Goal: Task Accomplishment & Management: Use online tool/utility

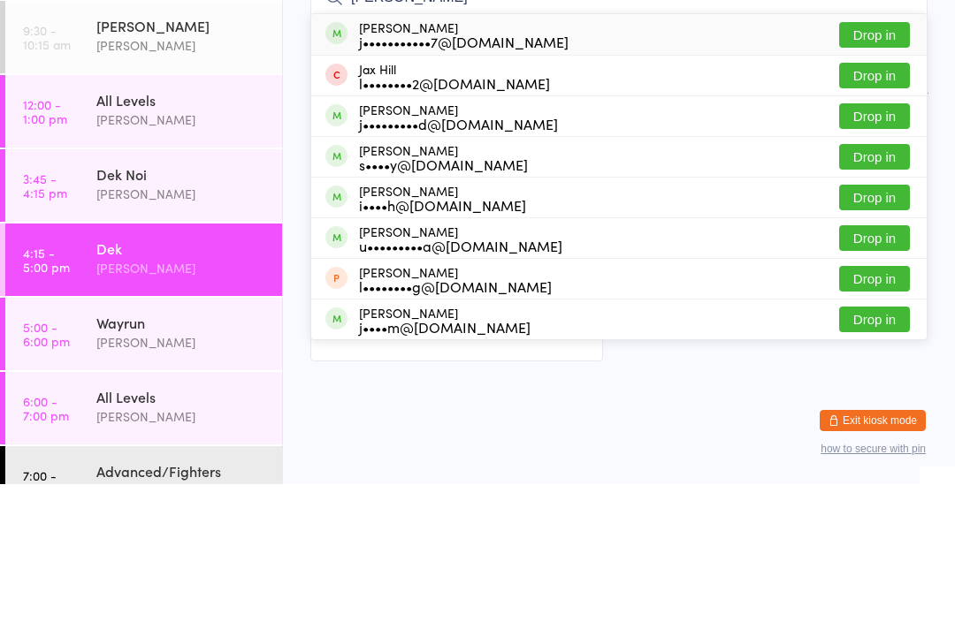
click at [182, 250] on div "All Levels" at bounding box center [181, 259] width 171 height 19
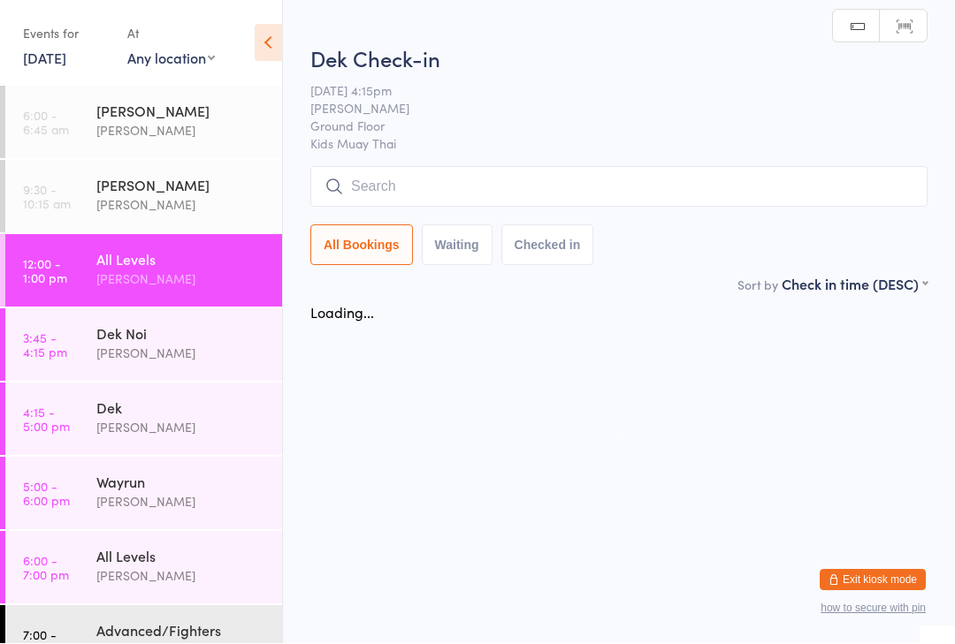
scroll to position [1, 0]
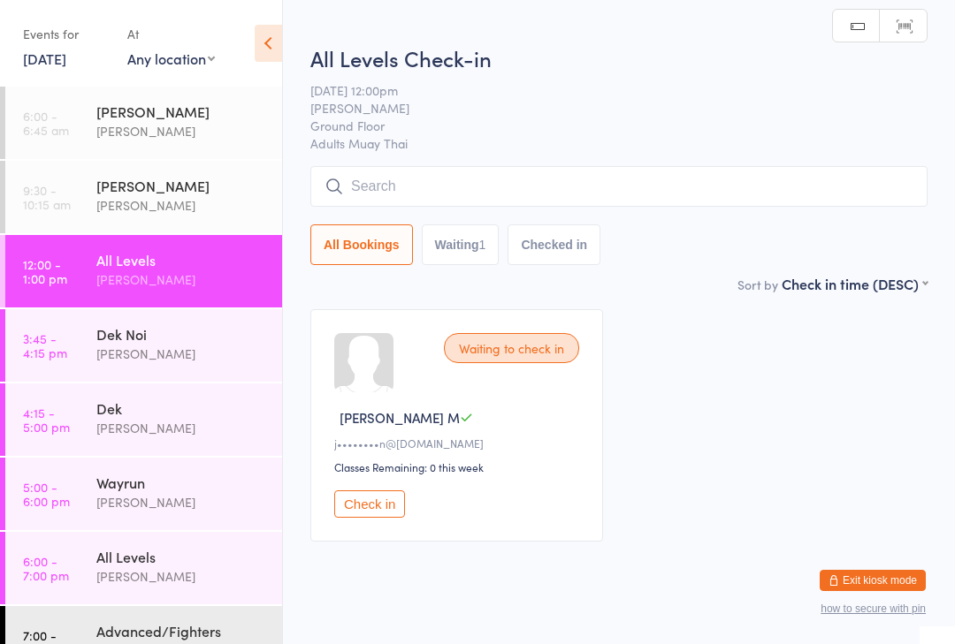
click at [605, 192] on input "search" at bounding box center [618, 186] width 617 height 41
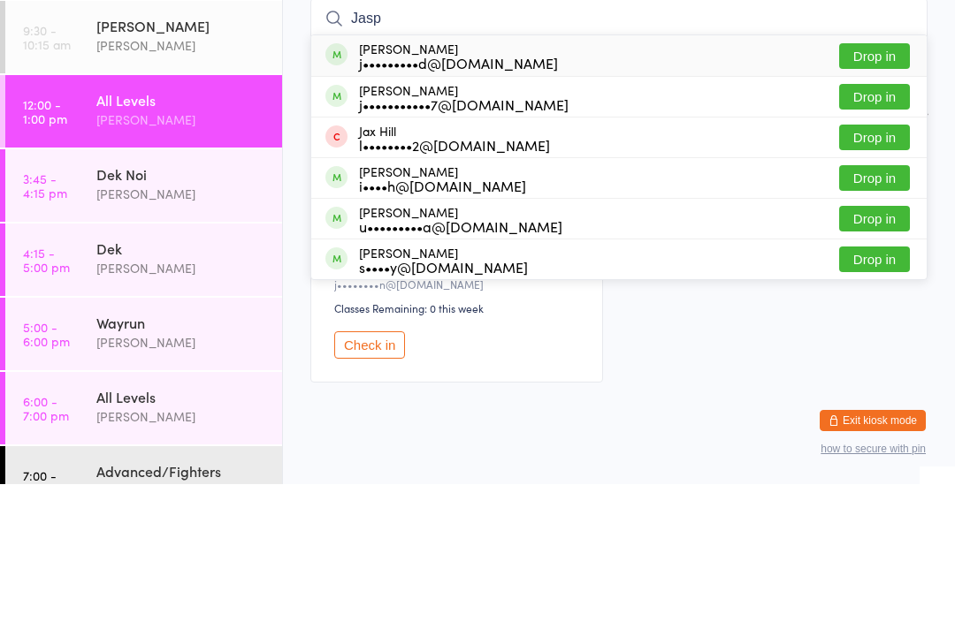
type input "Jasp"
click at [887, 203] on button "Drop in" at bounding box center [874, 216] width 71 height 26
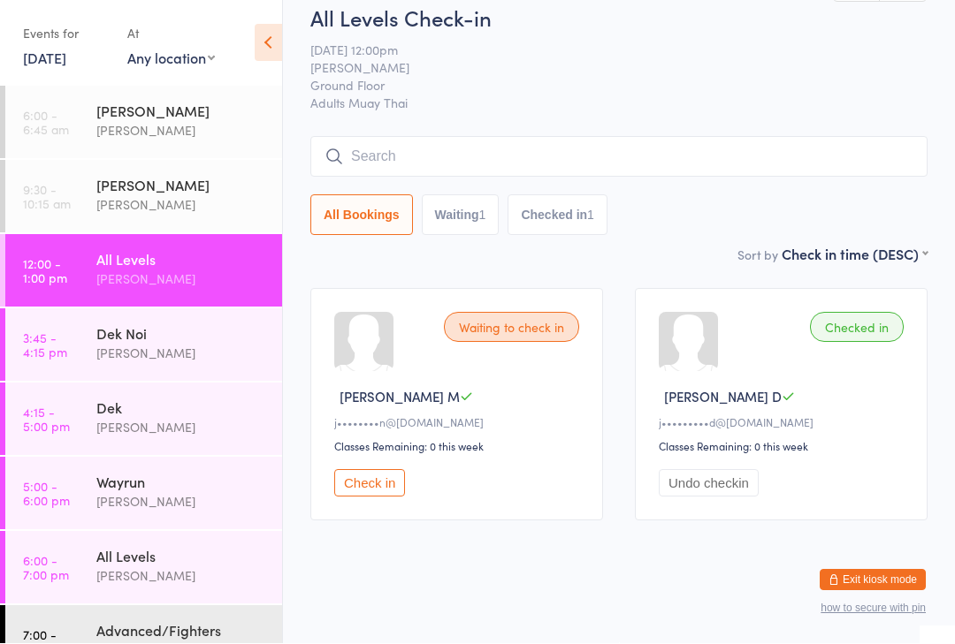
click at [424, 137] on input "search" at bounding box center [618, 157] width 617 height 41
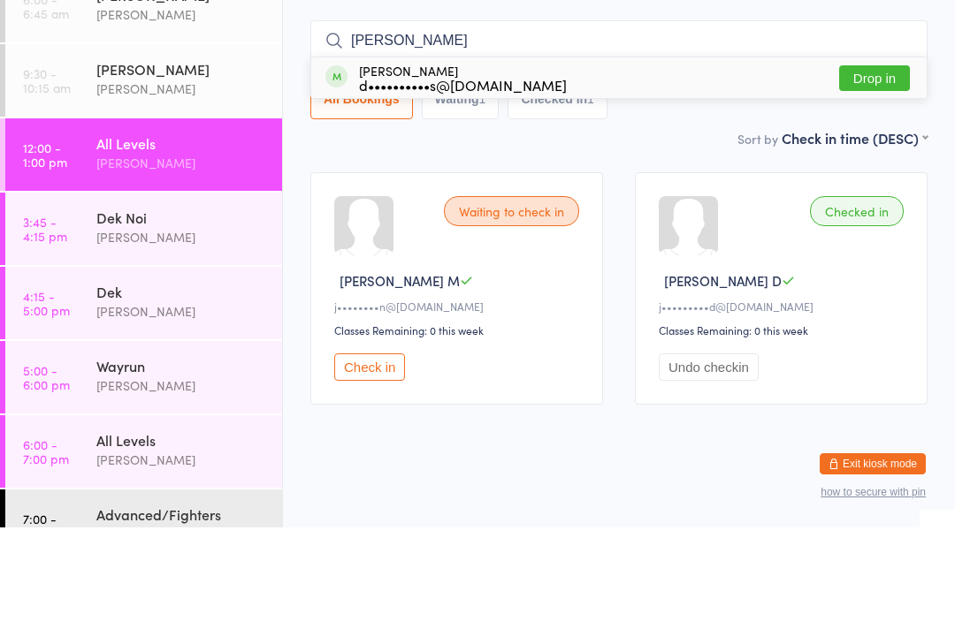
type input "[PERSON_NAME]"
click at [880, 182] on button "Drop in" at bounding box center [874, 195] width 71 height 26
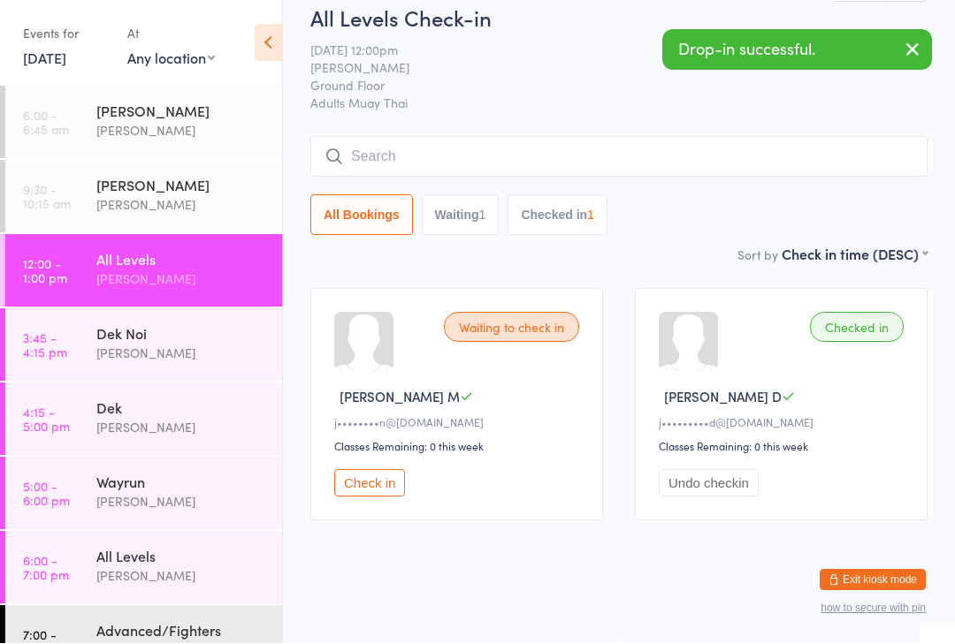
scroll to position [44, 0]
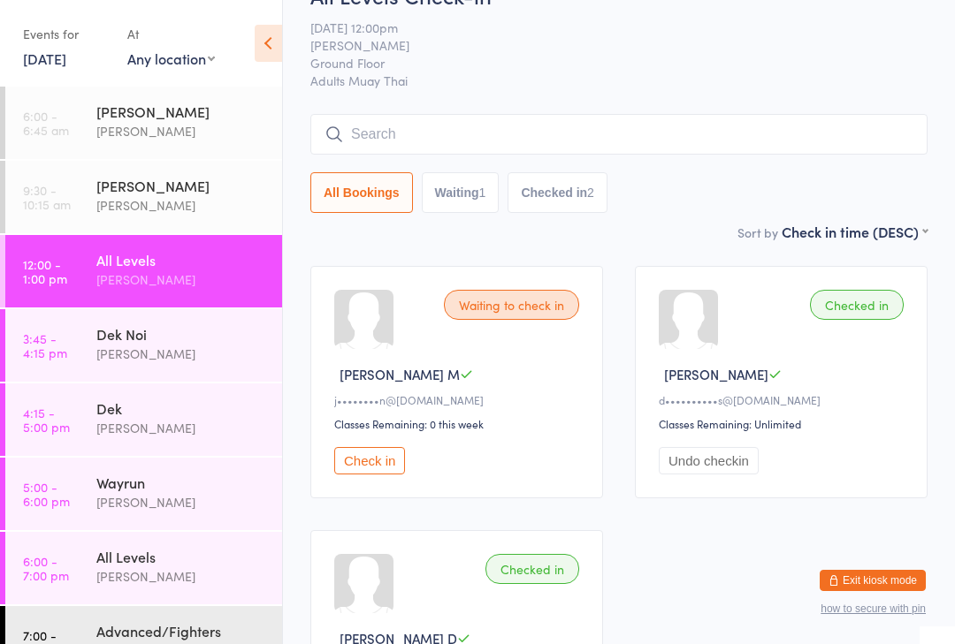
click at [441, 142] on input "search" at bounding box center [618, 134] width 617 height 41
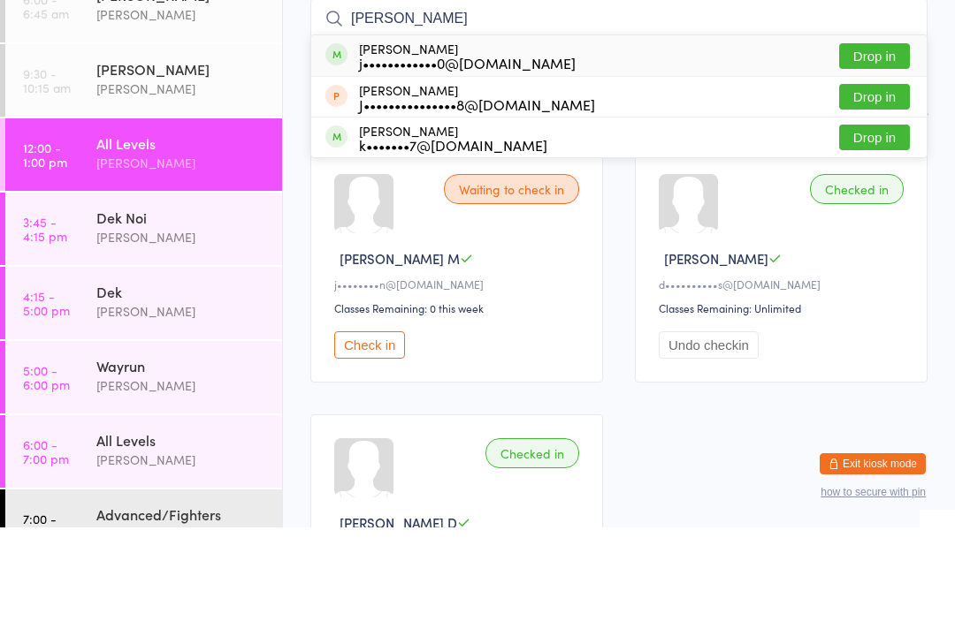
type input "[PERSON_NAME]"
click at [426, 172] on div "j••••••••••••0@[DOMAIN_NAME]" at bounding box center [467, 179] width 217 height 14
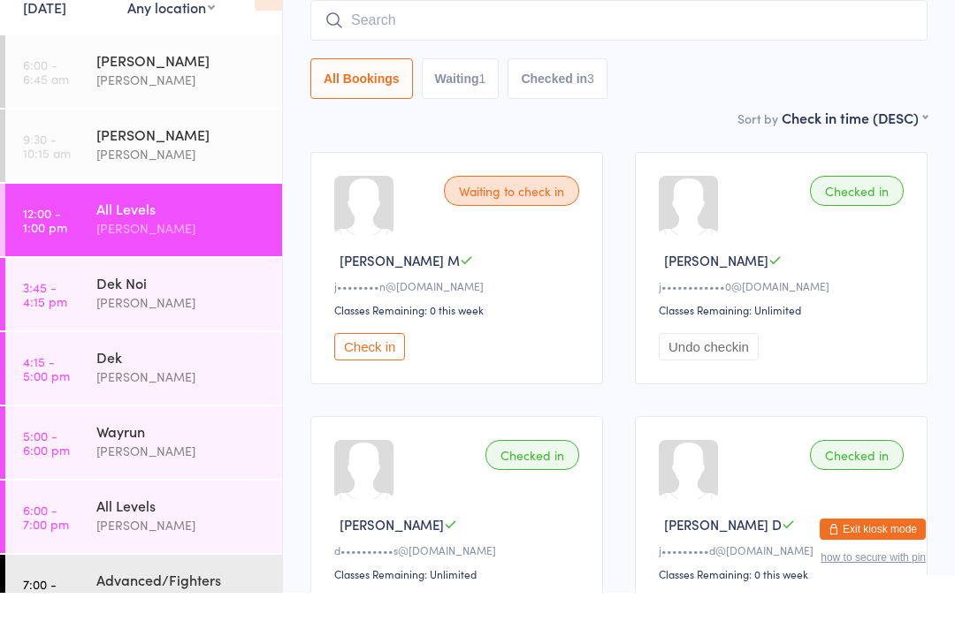
scroll to position [0, 0]
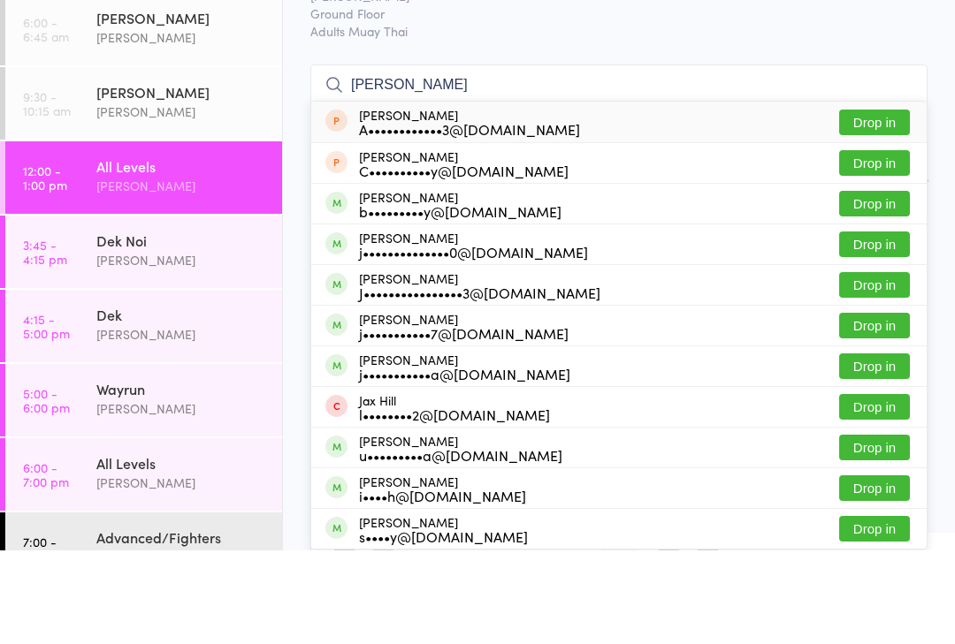
type input "[PERSON_NAME]"
click at [863, 366] on button "Drop in" at bounding box center [874, 379] width 71 height 26
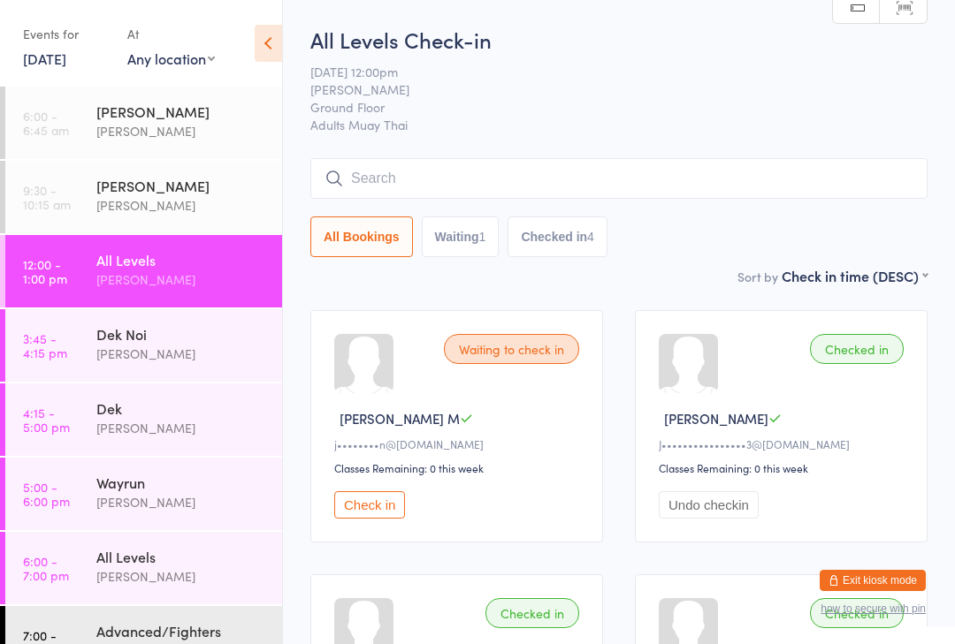
click at [517, 171] on input "search" at bounding box center [618, 178] width 617 height 41
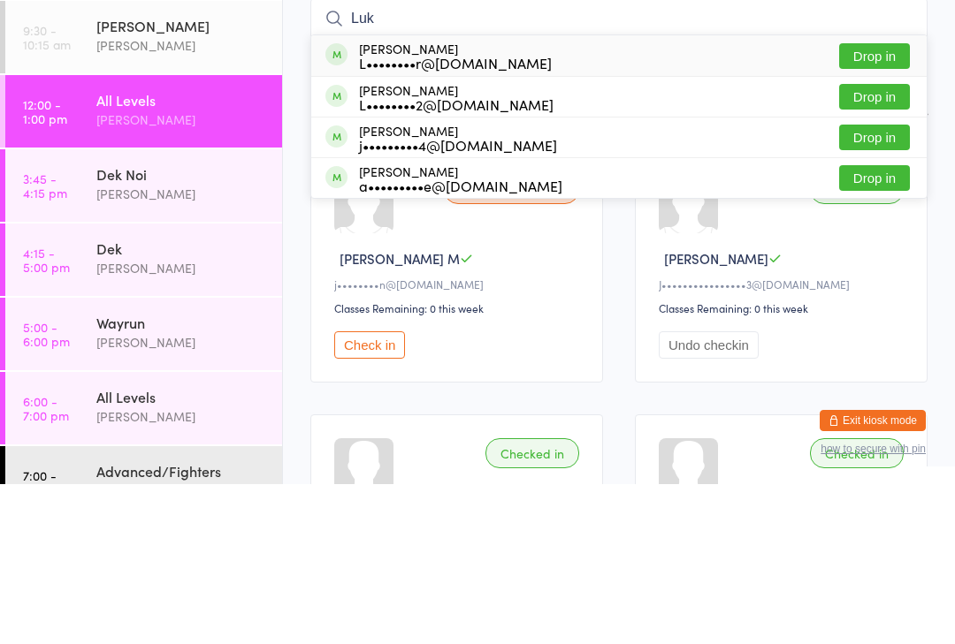
type input "Luk"
click at [881, 244] on button "Drop in" at bounding box center [874, 257] width 71 height 26
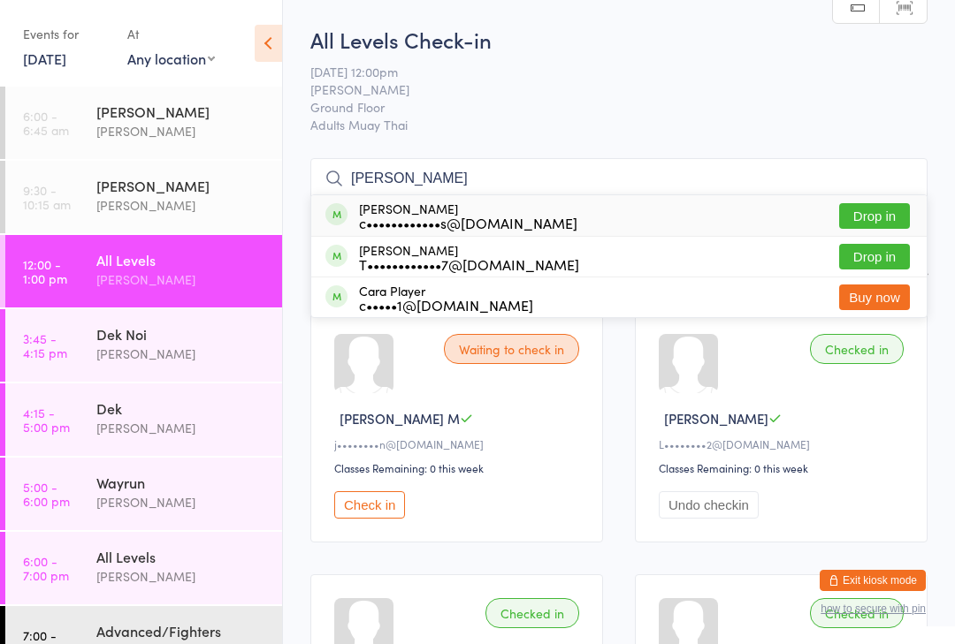
type input "[PERSON_NAME]"
click at [564, 218] on div "[PERSON_NAME] c••••••••••••s@[DOMAIN_NAME] Drop in" at bounding box center [618, 215] width 615 height 41
